Goal: Navigation & Orientation: Find specific page/section

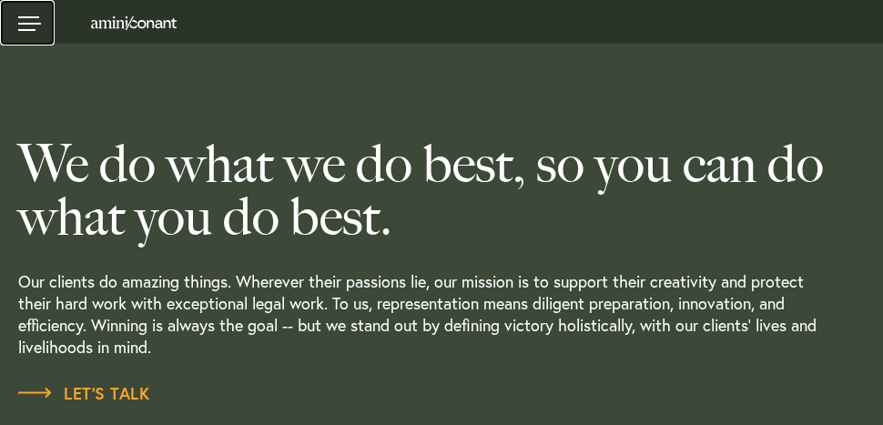
click at [32, 19] on link at bounding box center [27, 23] width 55 height 46
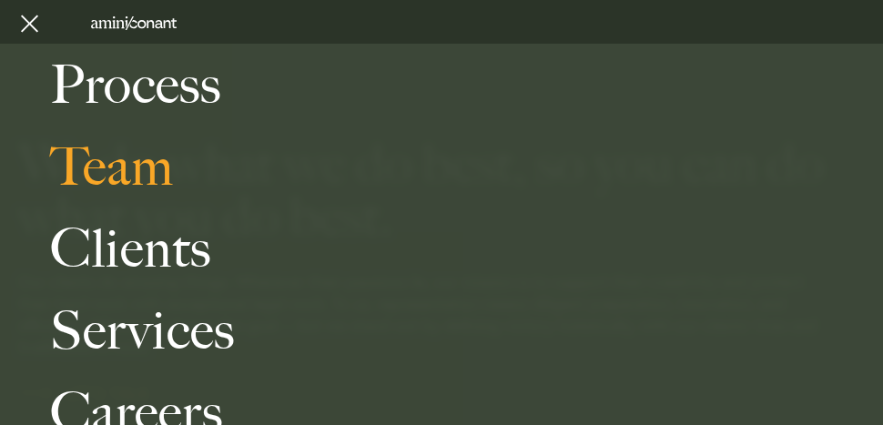
click at [123, 156] on link "Team" at bounding box center [459, 167] width 819 height 82
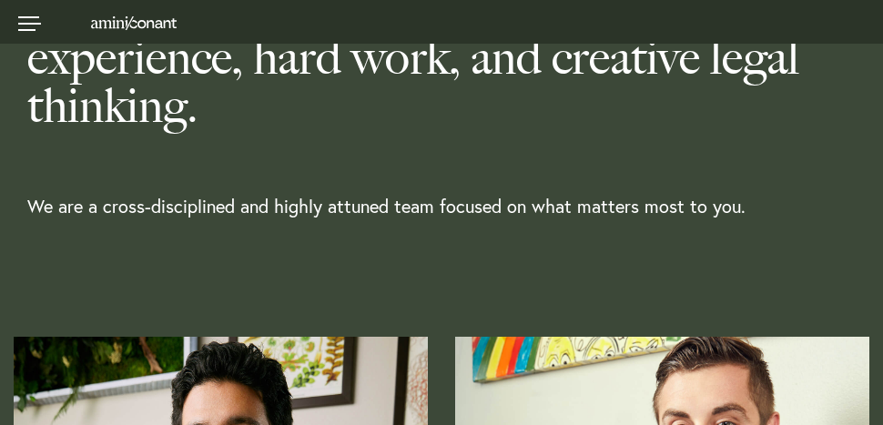
scroll to position [546, 0]
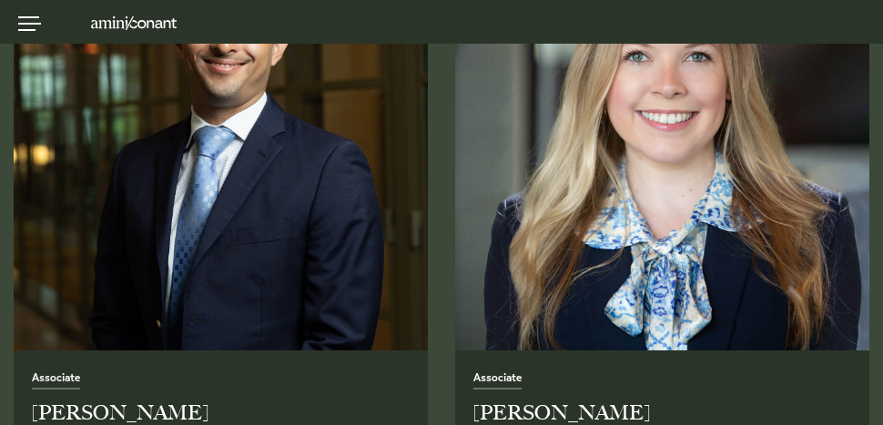
scroll to position [2912, 0]
